Goal: Check status

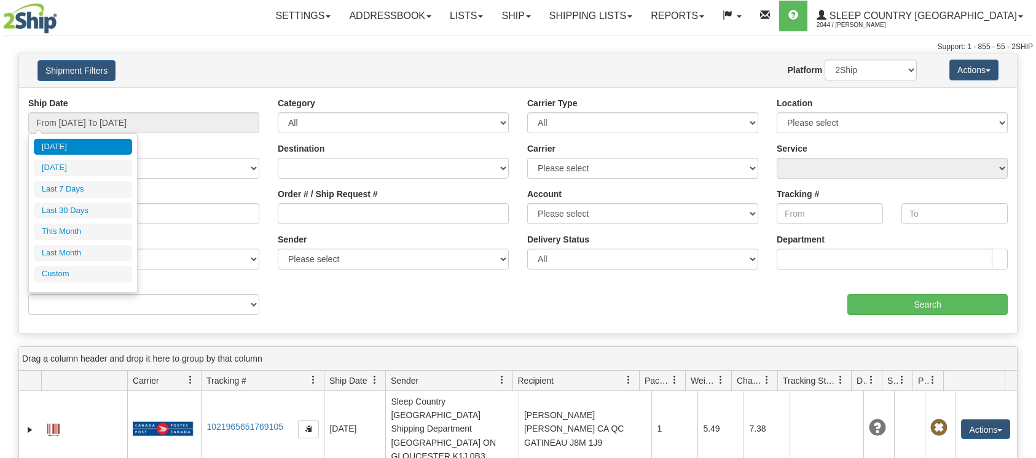
click at [97, 119] on input "From [DATE] To [DATE]" at bounding box center [143, 122] width 231 height 21
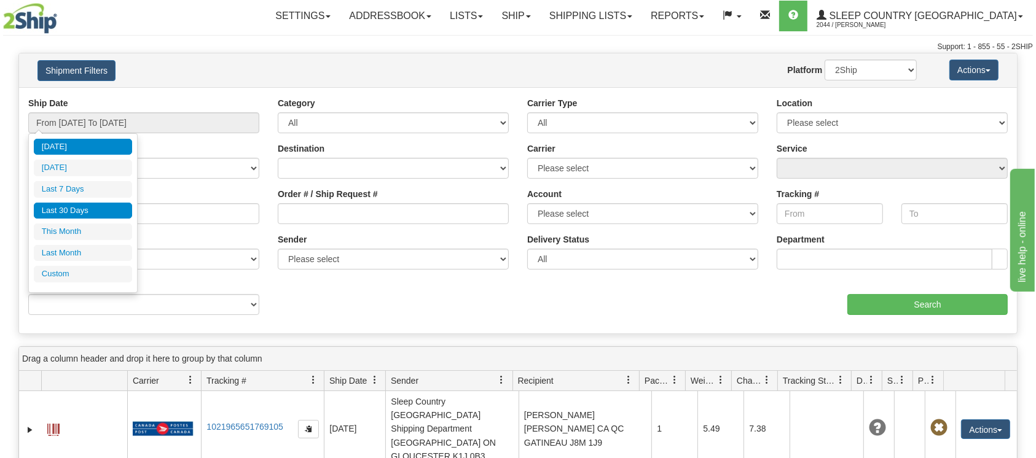
click at [68, 211] on li "Last 30 Days" at bounding box center [83, 211] width 98 height 17
type input "From [DATE] To [DATE]"
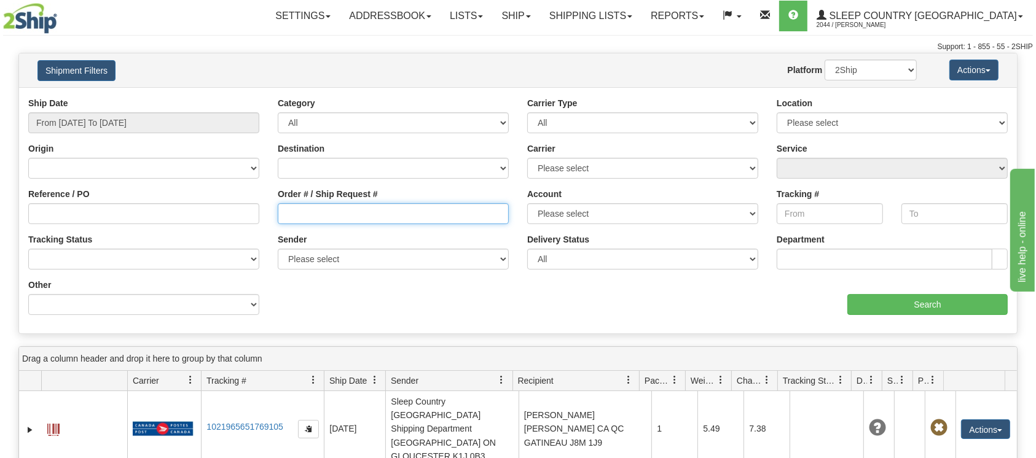
click at [301, 212] on input "Order # / Ship Request #" at bounding box center [393, 213] width 231 height 21
paste input "9000H994700"
type input "9000H994700"
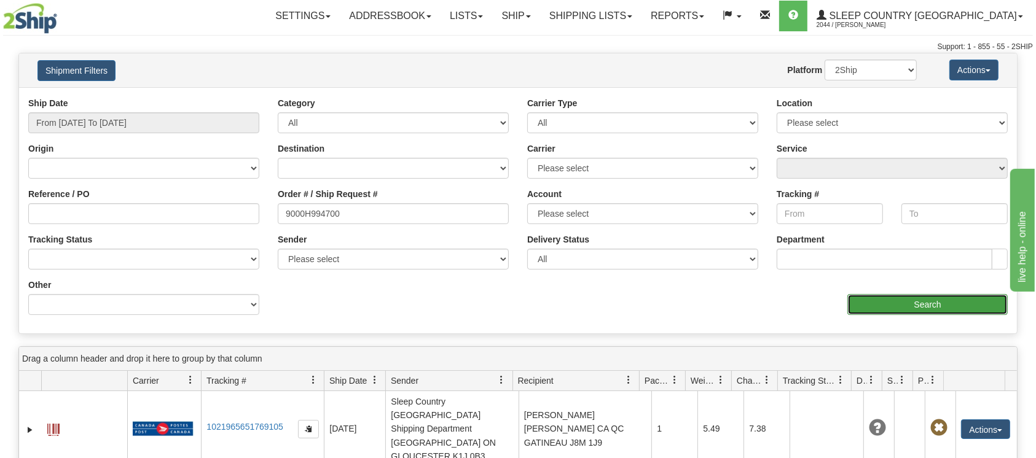
click at [921, 305] on input "Search" at bounding box center [927, 304] width 160 height 21
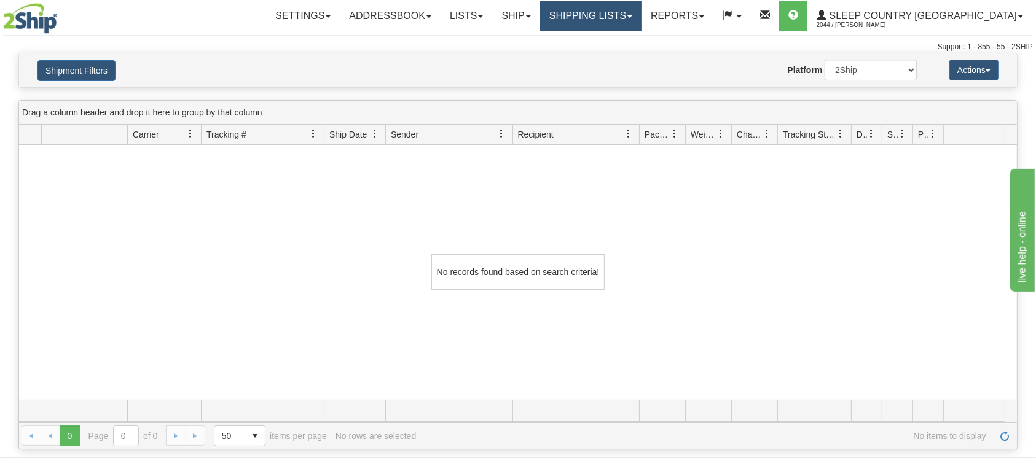
click at [641, 15] on link "Shipping lists" at bounding box center [590, 16] width 101 height 31
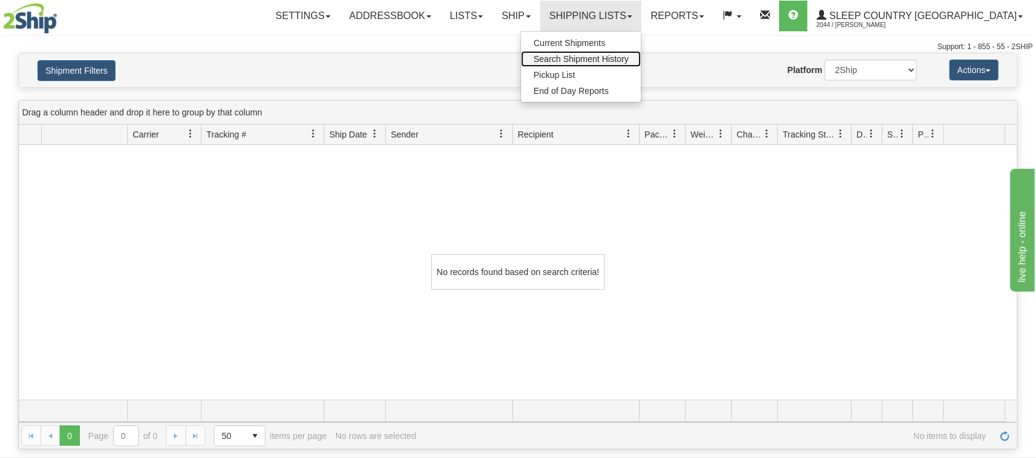
click at [625, 55] on span "Search Shipment History" at bounding box center [580, 59] width 95 height 10
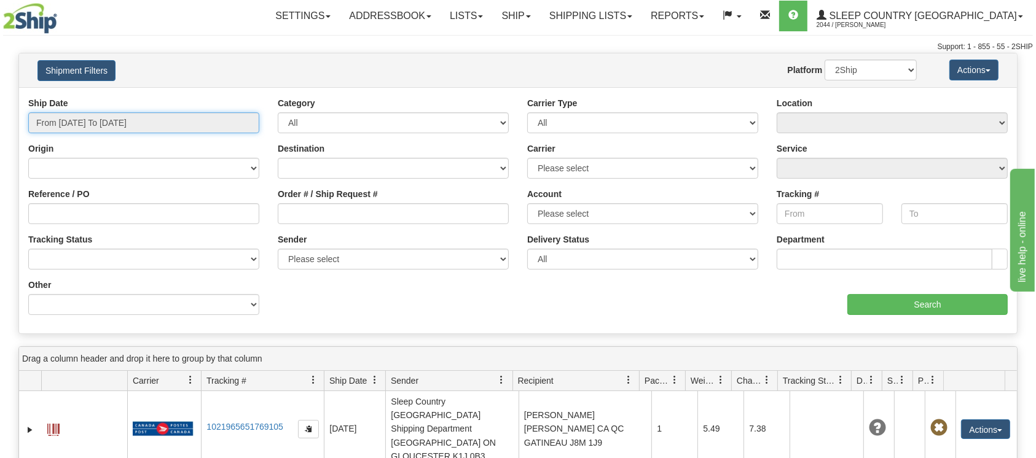
click at [123, 122] on input "From [DATE] To [DATE]" at bounding box center [143, 122] width 231 height 21
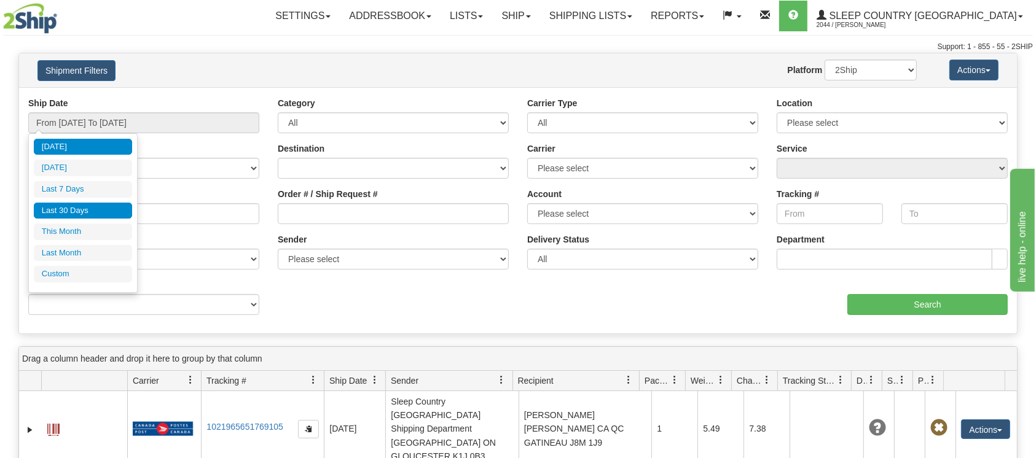
click at [73, 214] on li "Last 30 Days" at bounding box center [83, 211] width 98 height 17
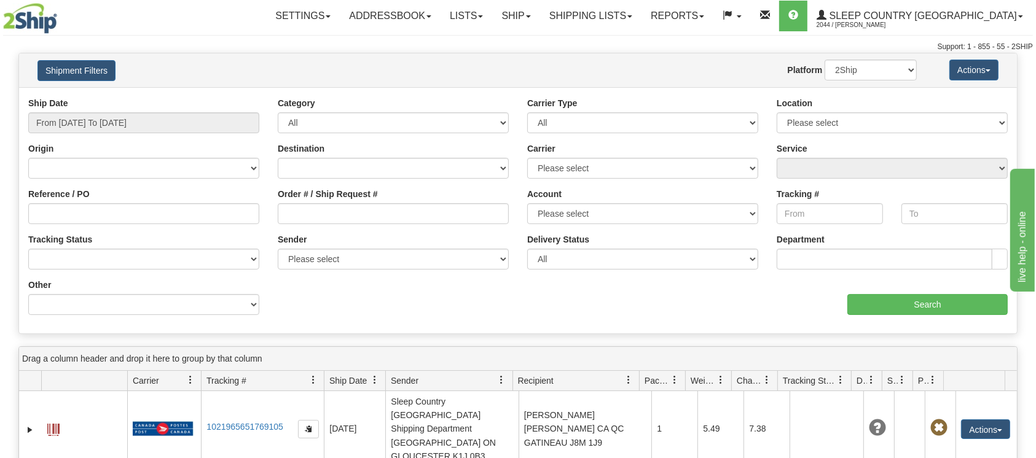
type input "From [DATE] To [DATE]"
click at [295, 213] on input "Order # / Ship Request #" at bounding box center [393, 213] width 231 height 21
paste input "9000H994700"
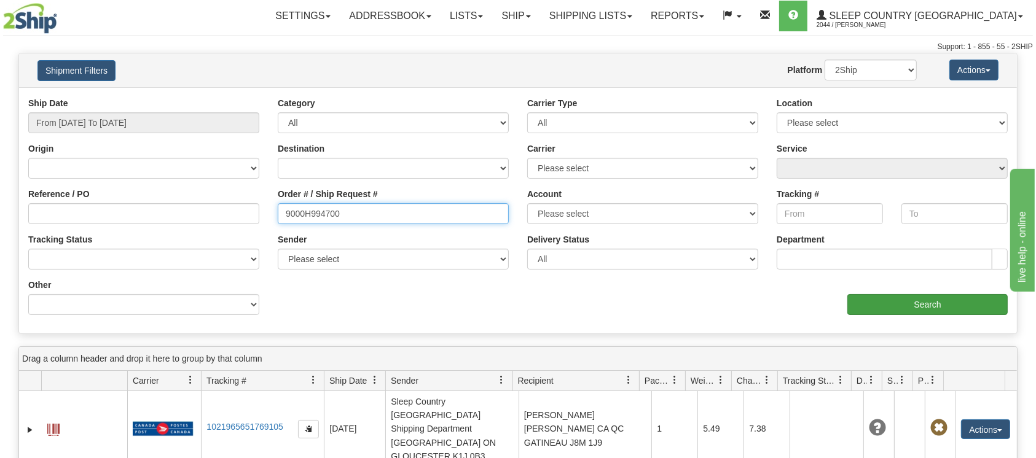
type input "9000H994700"
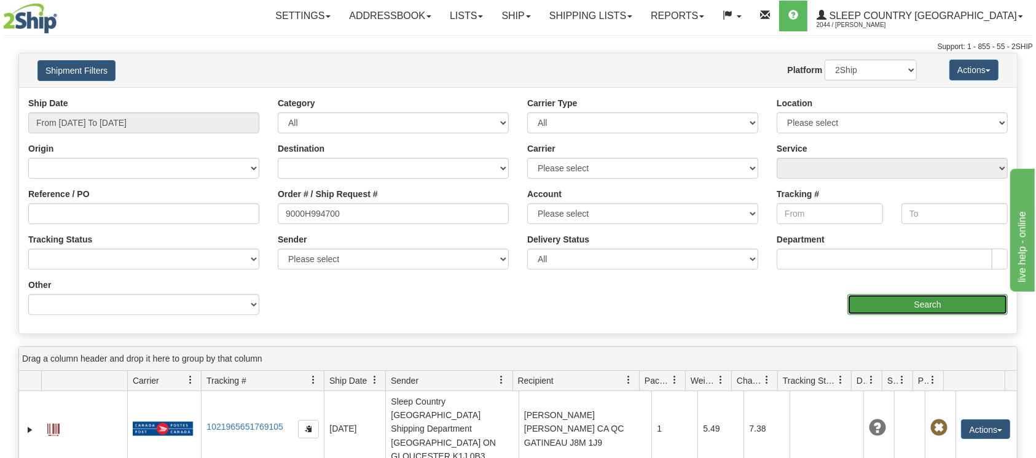
click at [920, 300] on input "Search" at bounding box center [927, 304] width 160 height 21
